Goal: Task Accomplishment & Management: Manage account settings

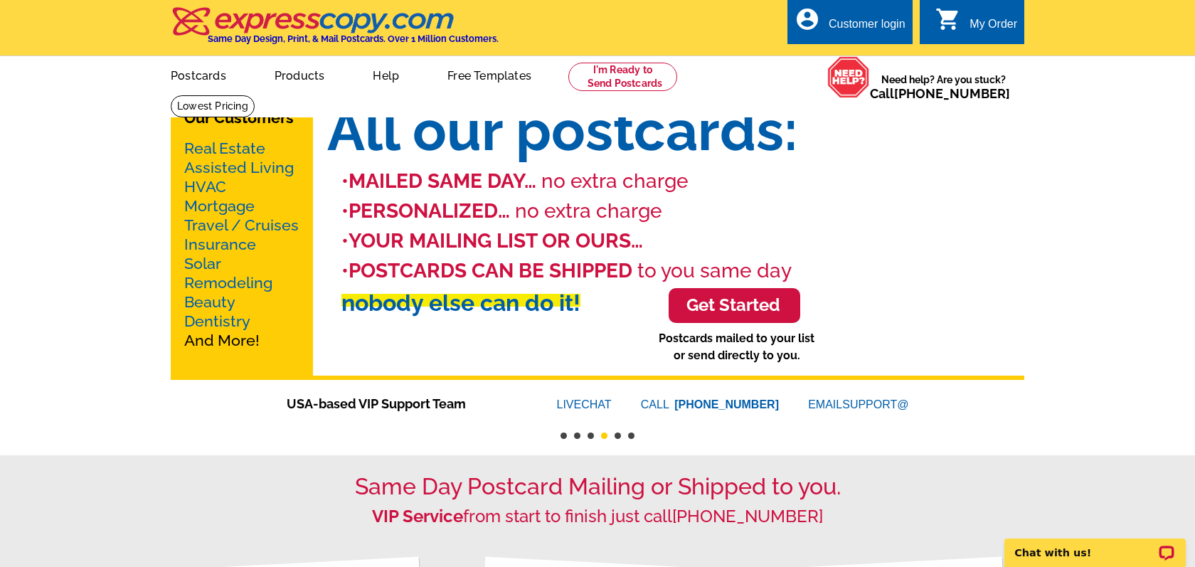
click at [871, 26] on div "Customer login" at bounding box center [867, 28] width 77 height 20
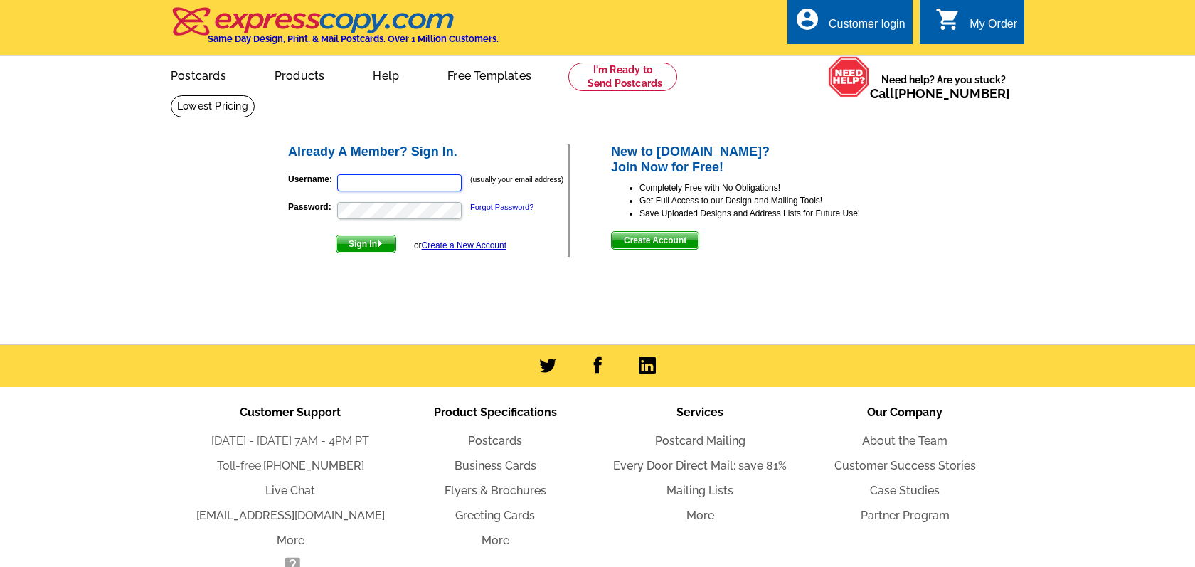
click at [425, 182] on input "Username:" at bounding box center [399, 182] width 124 height 17
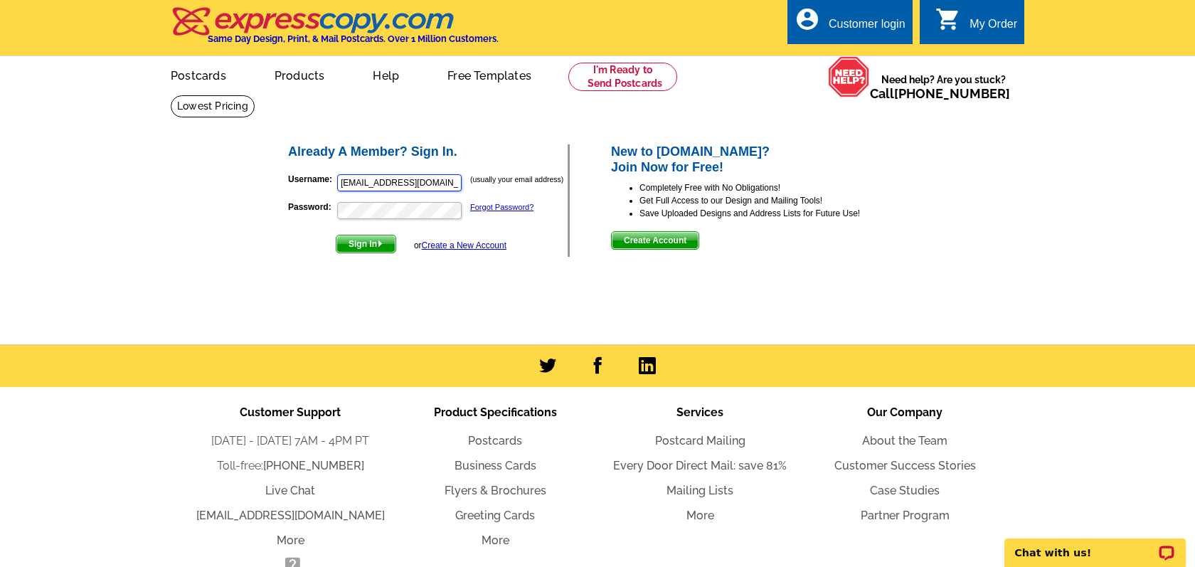
type input "[EMAIL_ADDRESS][DOMAIN_NAME]"
click at [336, 235] on button "Sign In" at bounding box center [366, 244] width 60 height 18
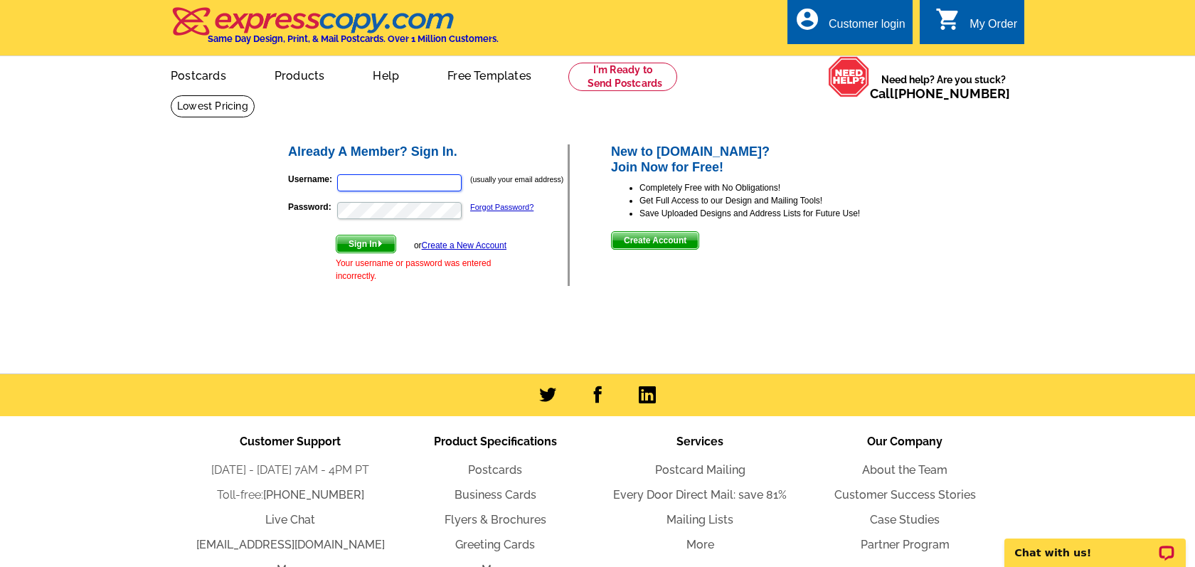
click at [395, 188] on input "Username:" at bounding box center [399, 182] width 124 height 17
type input "[EMAIL_ADDRESS][DOMAIN_NAME]"
click at [336, 235] on button "Sign In" at bounding box center [366, 244] width 60 height 18
click at [364, 192] on p "Username: (usually your email address)" at bounding box center [428, 183] width 280 height 20
click at [364, 185] on input "Username:" at bounding box center [399, 182] width 124 height 17
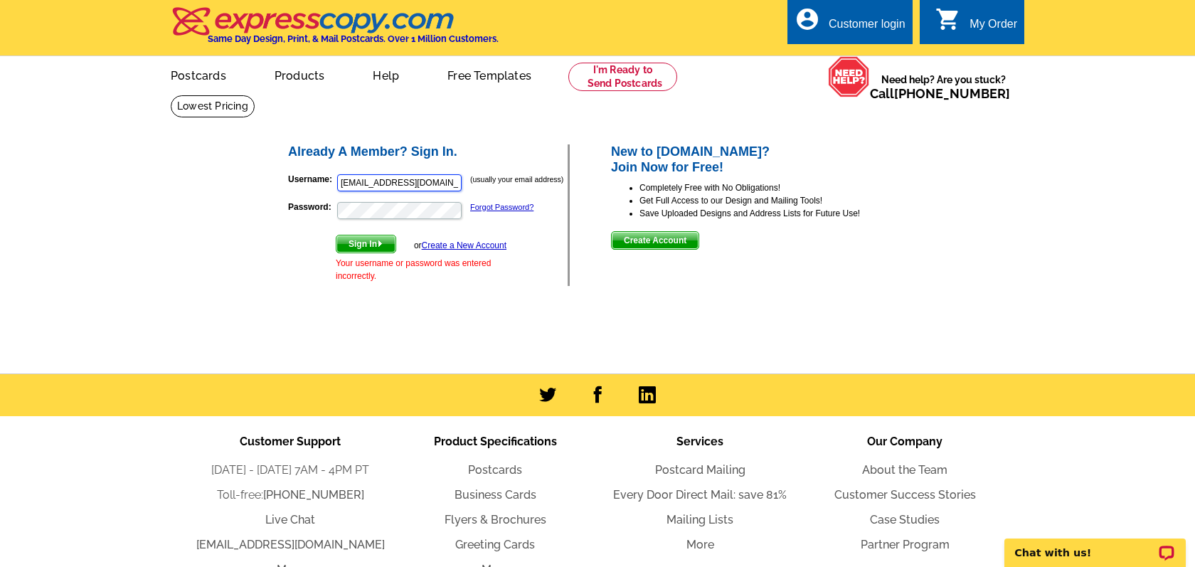
click at [406, 182] on input "[EMAIL_ADDRESS][DOMAIN_NAME]" at bounding box center [399, 182] width 124 height 17
type input "[EMAIL_ADDRESS][DOMAIN_NAME]"
click at [374, 243] on span "Sign In" at bounding box center [365, 243] width 59 height 17
click at [376, 182] on input "Username:" at bounding box center [399, 182] width 124 height 17
type input "[EMAIL_ADDRESS][DOMAIN_NAME]"
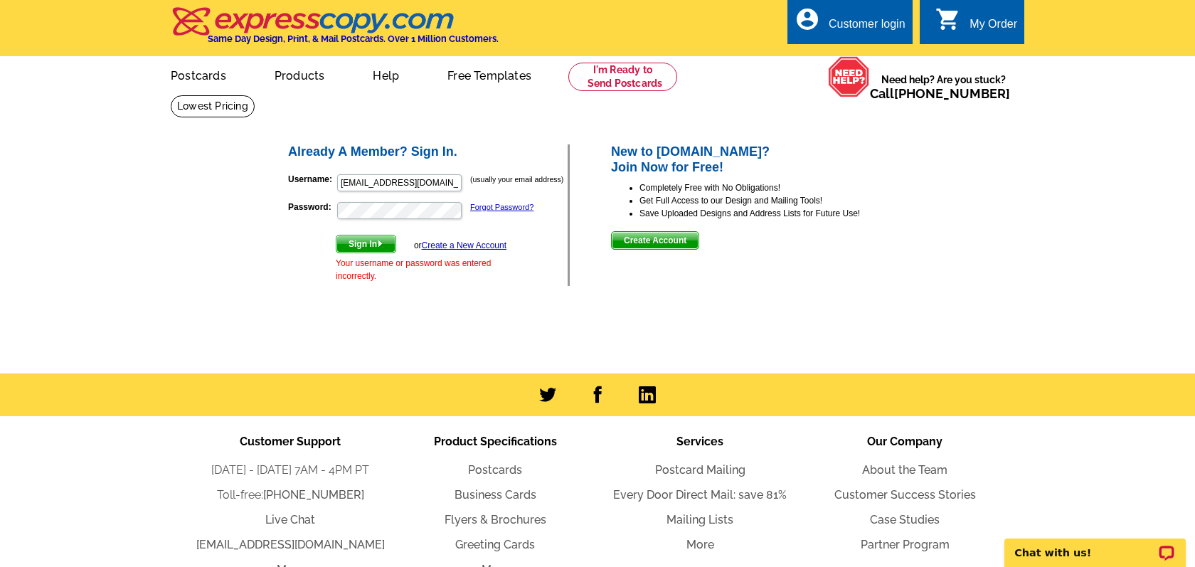
click at [377, 240] on span "Sign In" at bounding box center [365, 243] width 59 height 17
